Goal: Task Accomplishment & Management: Manage account settings

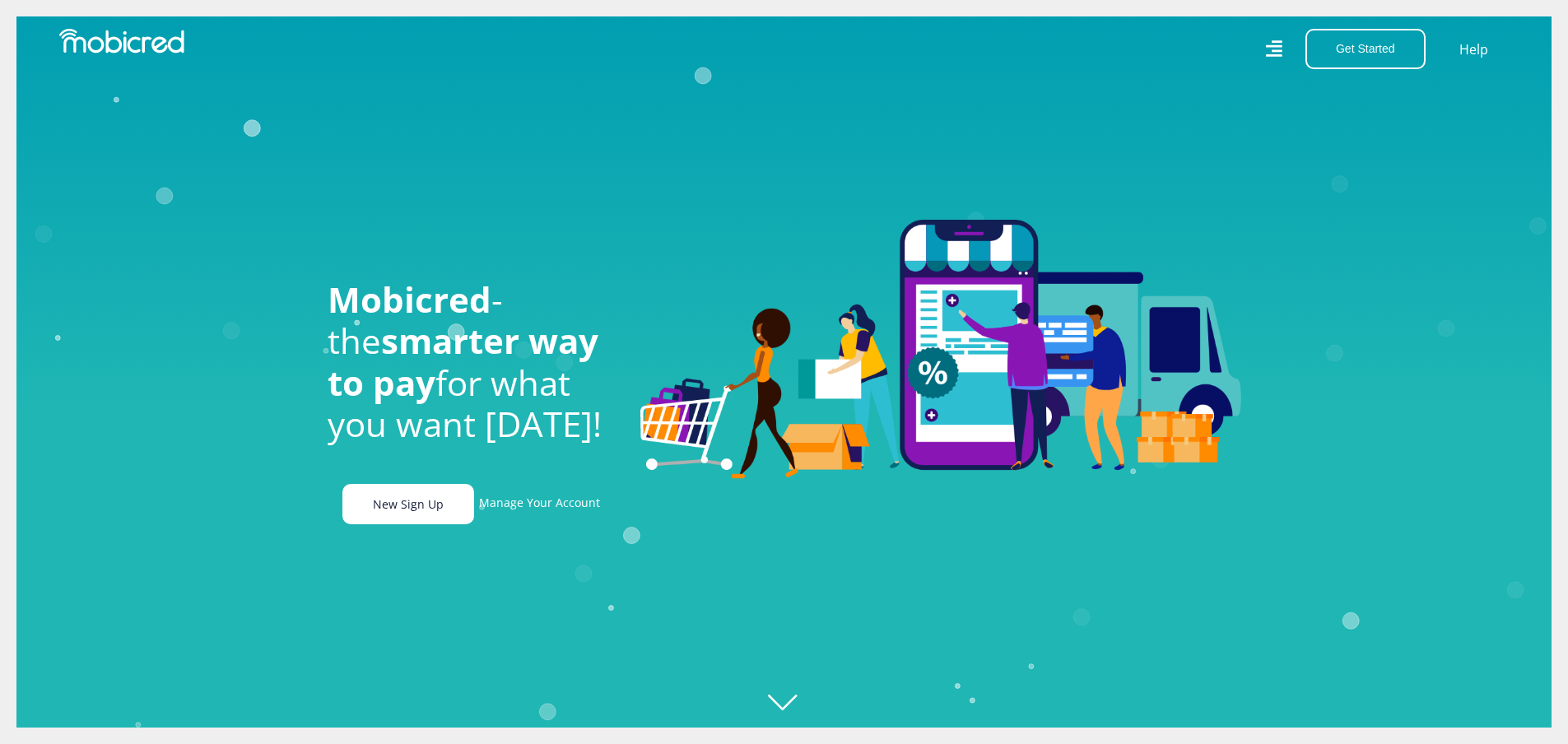
scroll to position [0, 1174]
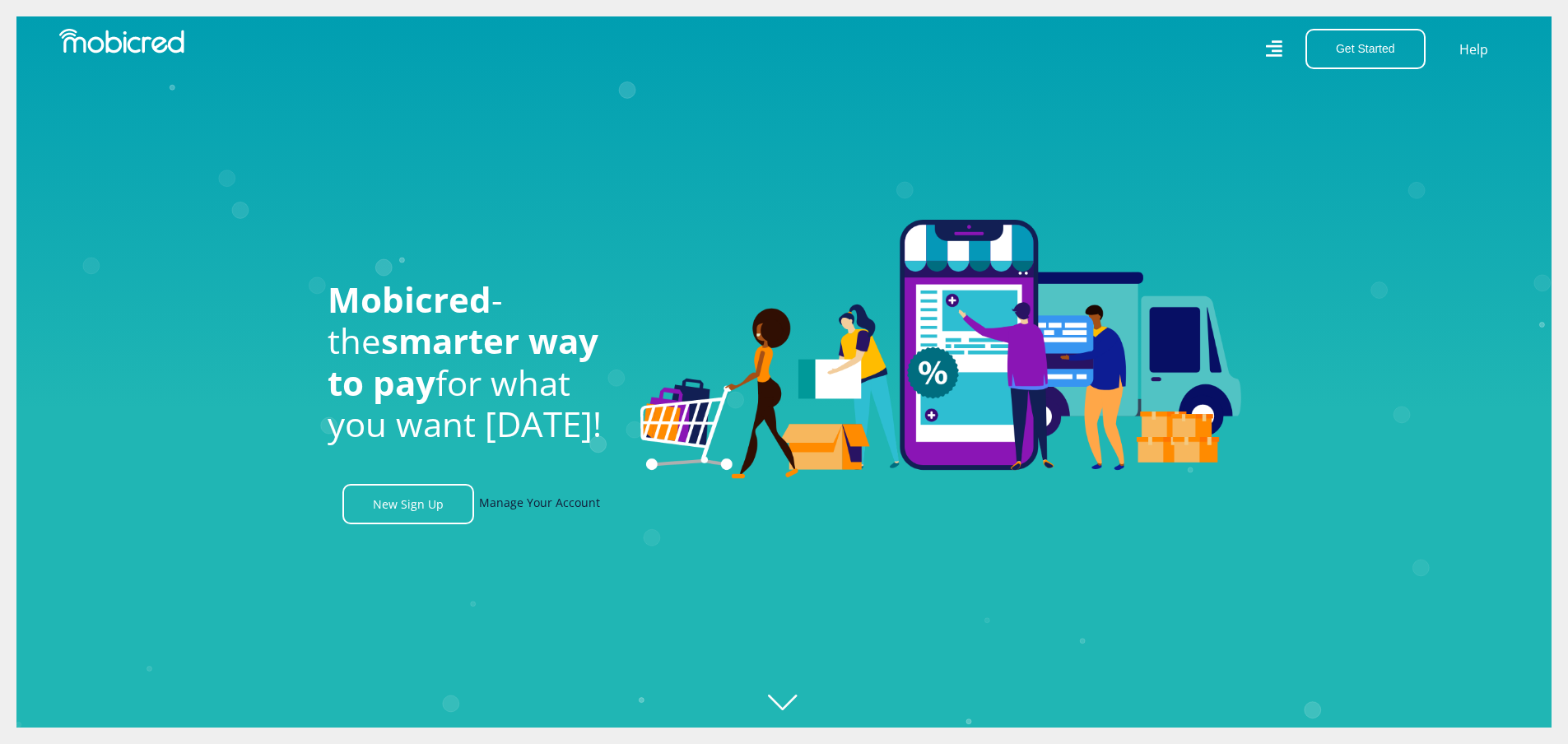
click at [565, 499] on link "Manage Your Account" at bounding box center [539, 504] width 121 height 40
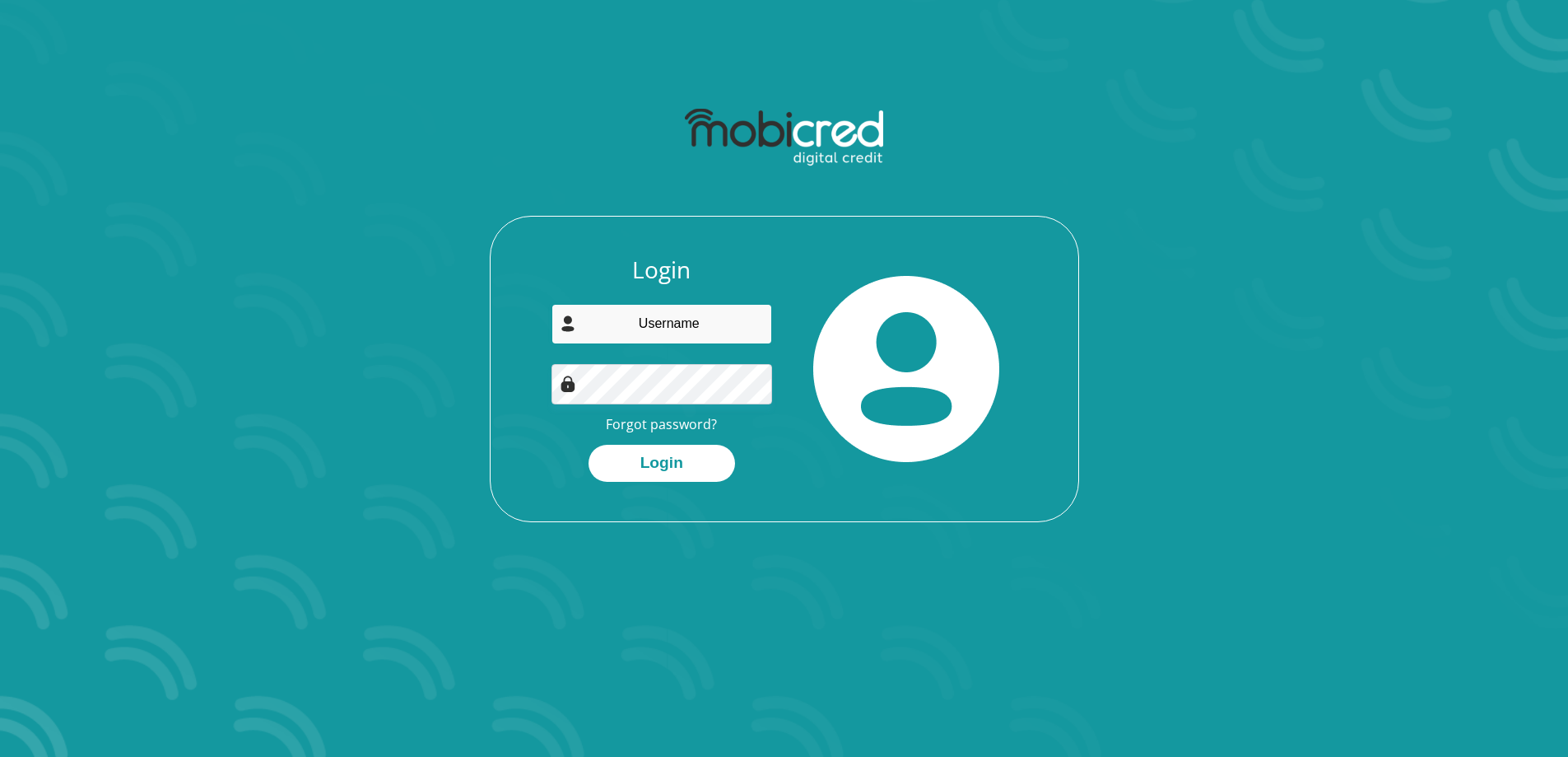
click at [690, 312] on input "email" at bounding box center [661, 324] width 221 height 40
type input "[EMAIL_ADDRESS][DOMAIN_NAME]"
click at [623, 464] on button "Login" at bounding box center [661, 462] width 147 height 37
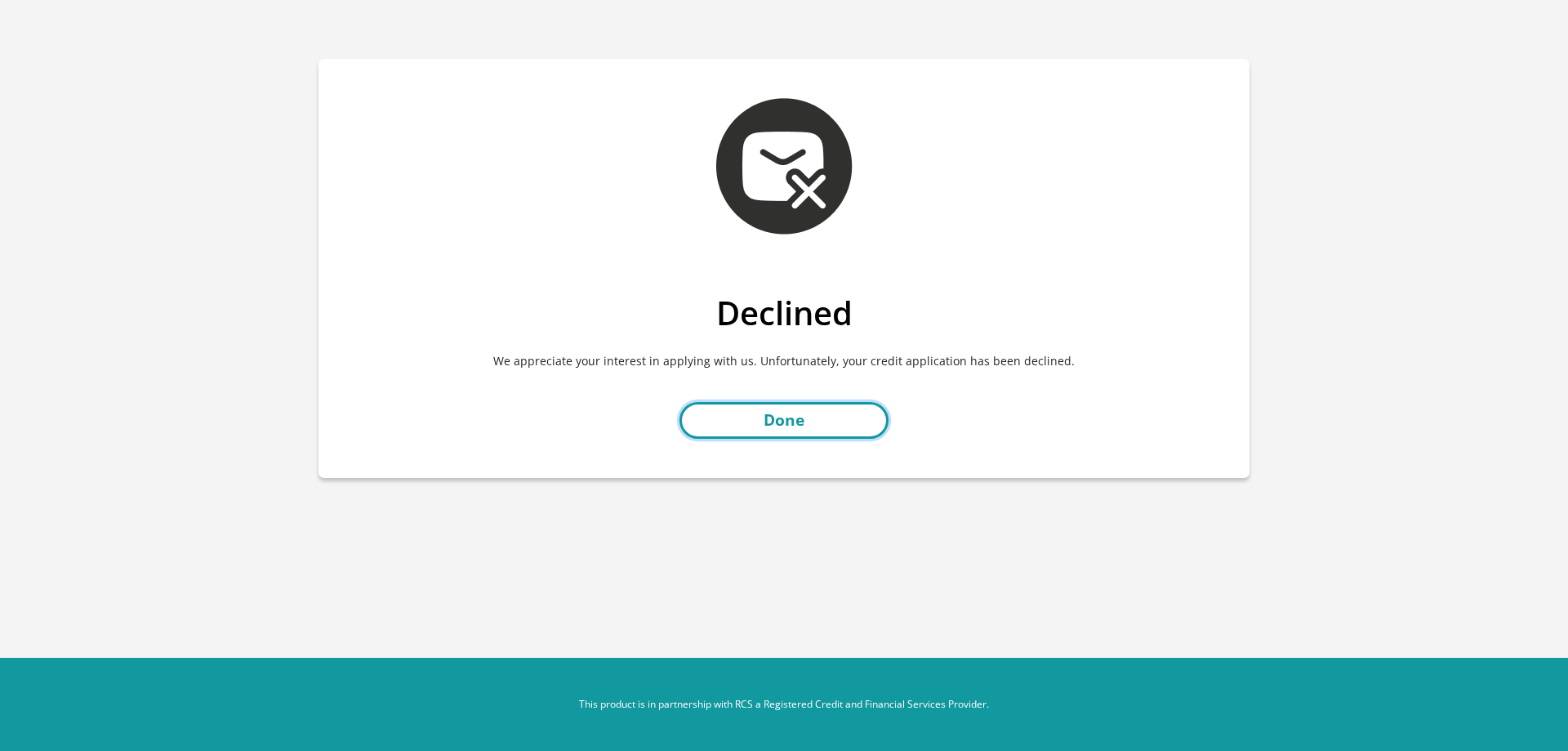
click at [792, 430] on link "Done" at bounding box center [784, 420] width 209 height 37
